Goal: Use online tool/utility: Utilize a website feature to perform a specific function

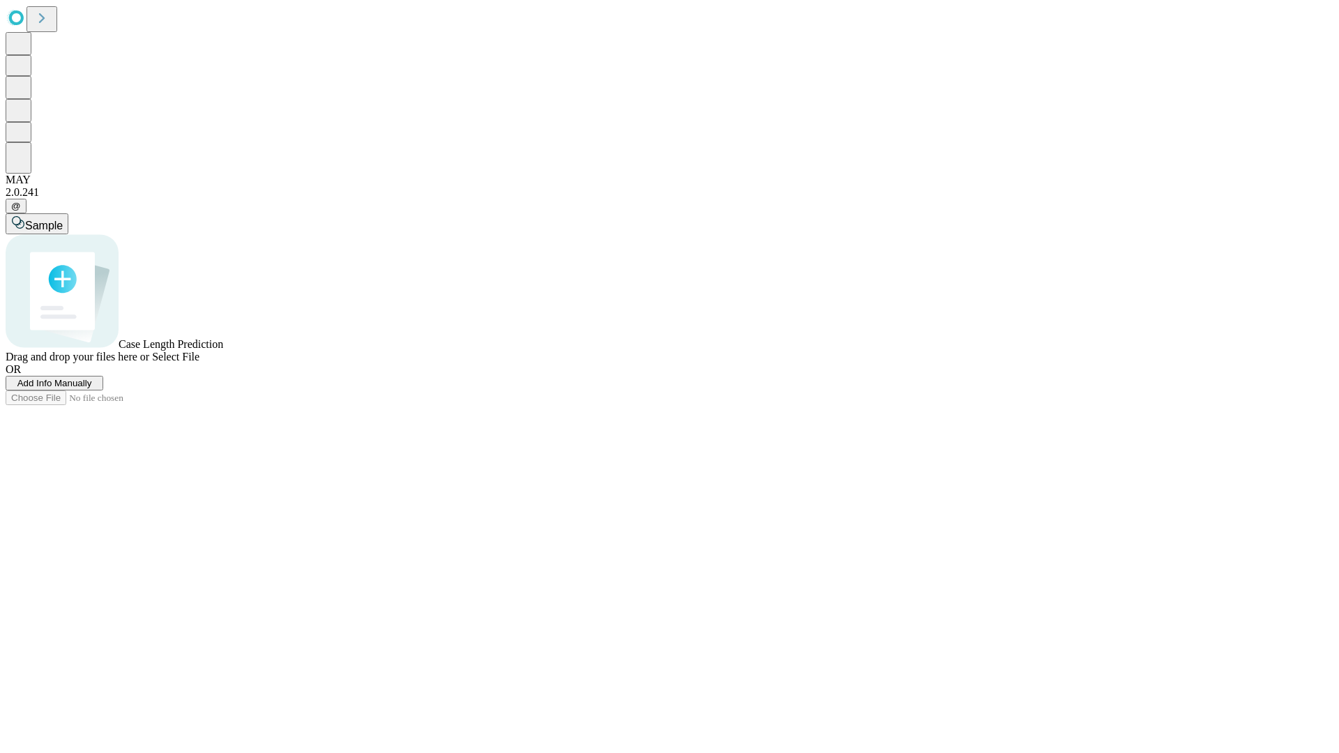
click at [200, 363] on span "Select File" at bounding box center [175, 357] width 47 height 12
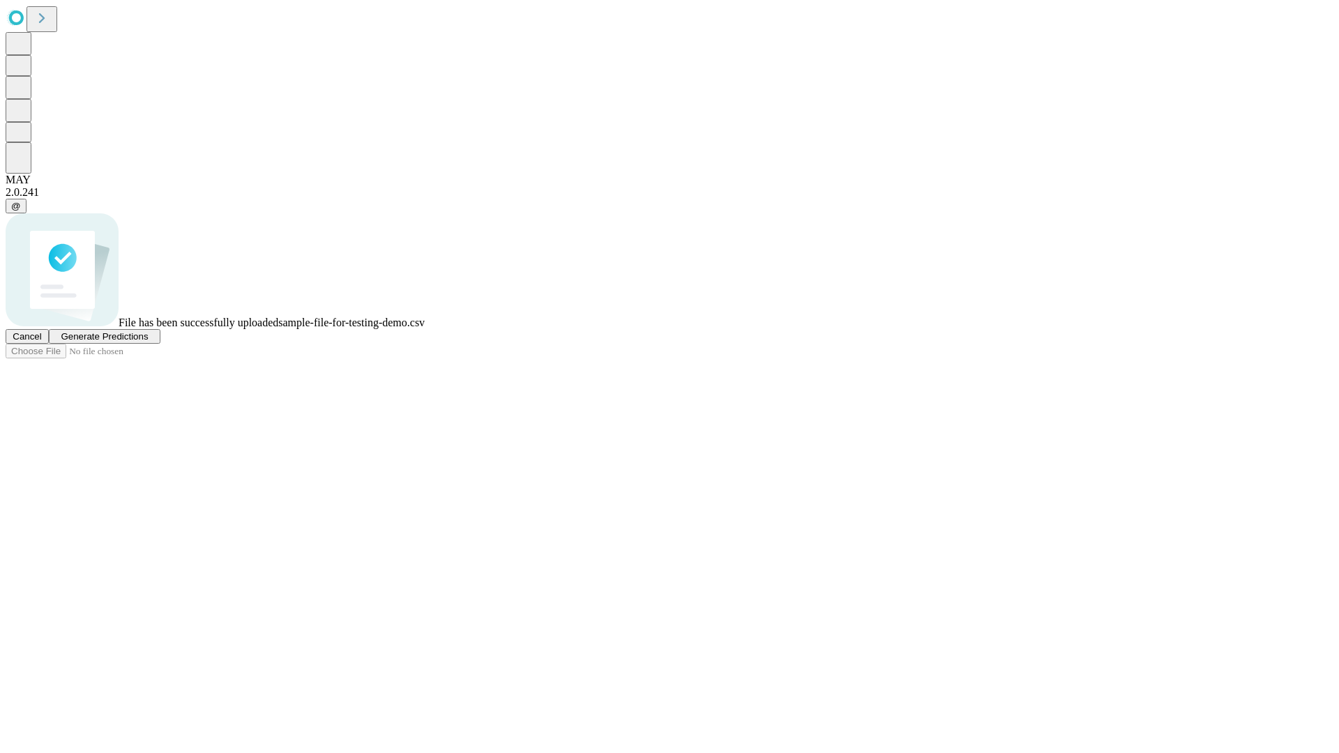
click at [148, 342] on span "Generate Predictions" at bounding box center [104, 336] width 87 height 10
